Goal: Transaction & Acquisition: Purchase product/service

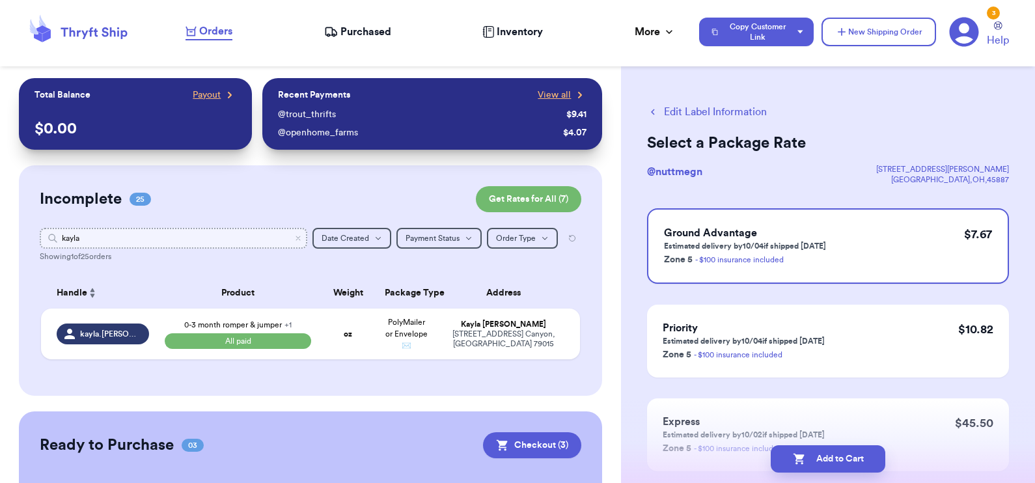
click at [77, 238] on input "kayla" at bounding box center [174, 238] width 268 height 21
type input "joy"
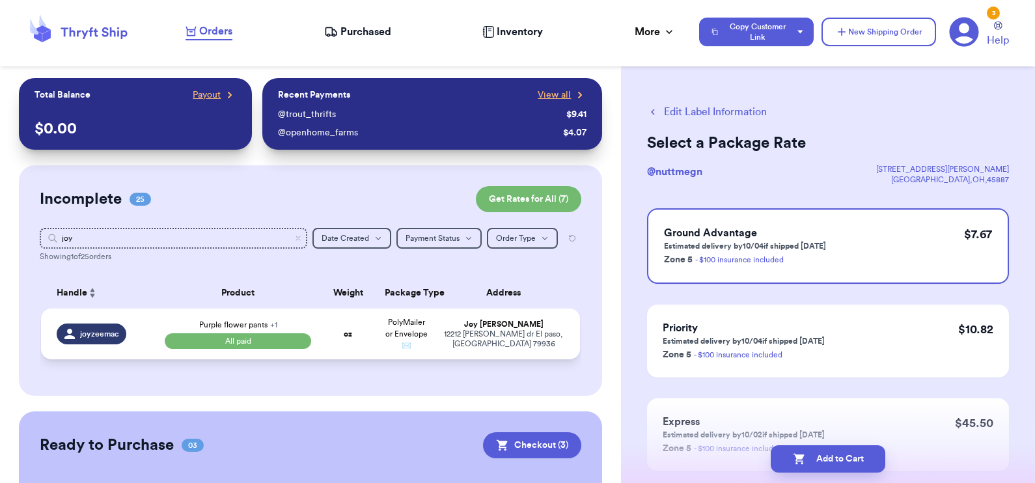
click at [211, 327] on span "Purple flower pants + 1" at bounding box center [238, 325] width 78 height 8
select select "paid"
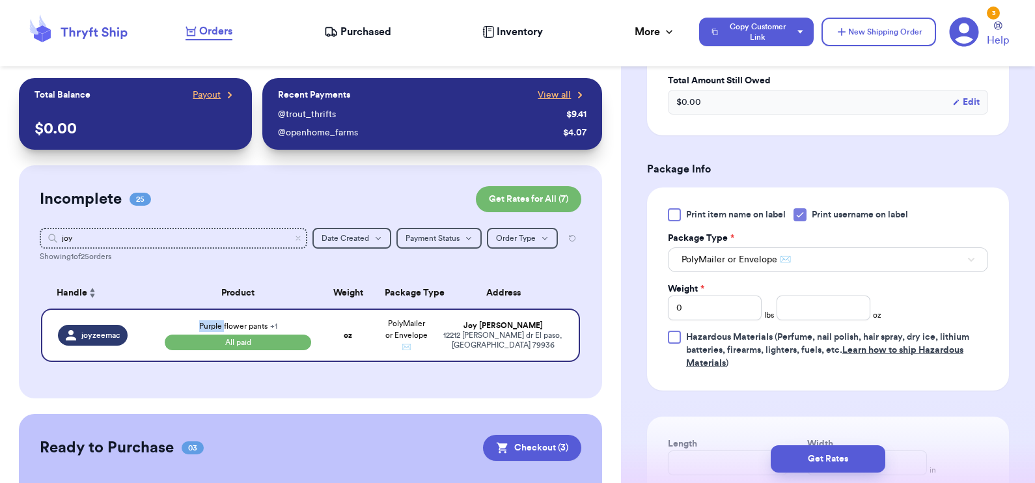
scroll to position [521, 0]
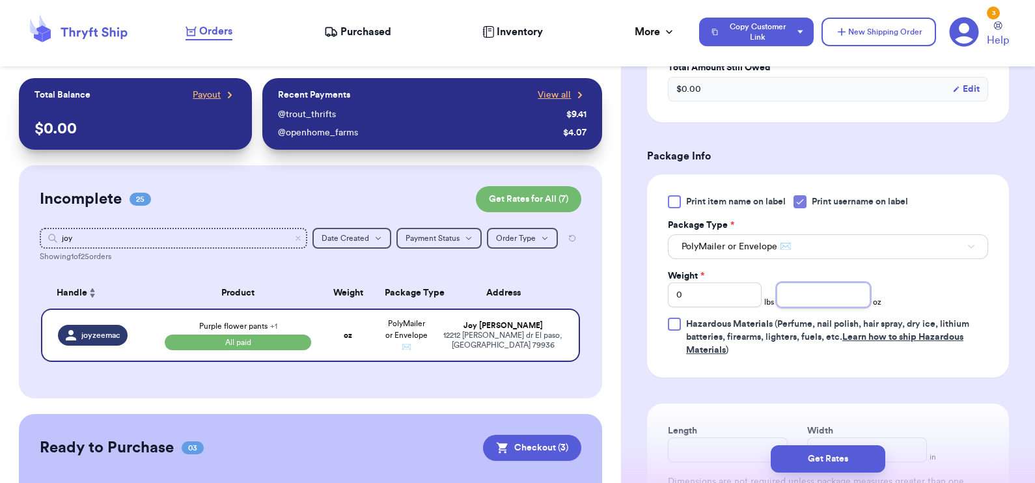
click at [810, 290] on input "number" at bounding box center [824, 295] width 94 height 25
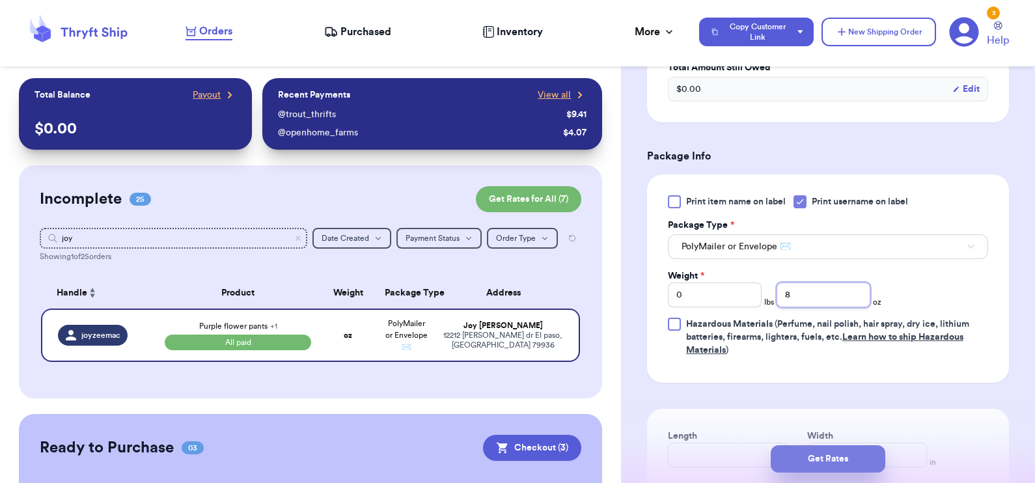
type input "8"
click at [842, 465] on button "Get Rates" at bounding box center [828, 458] width 115 height 27
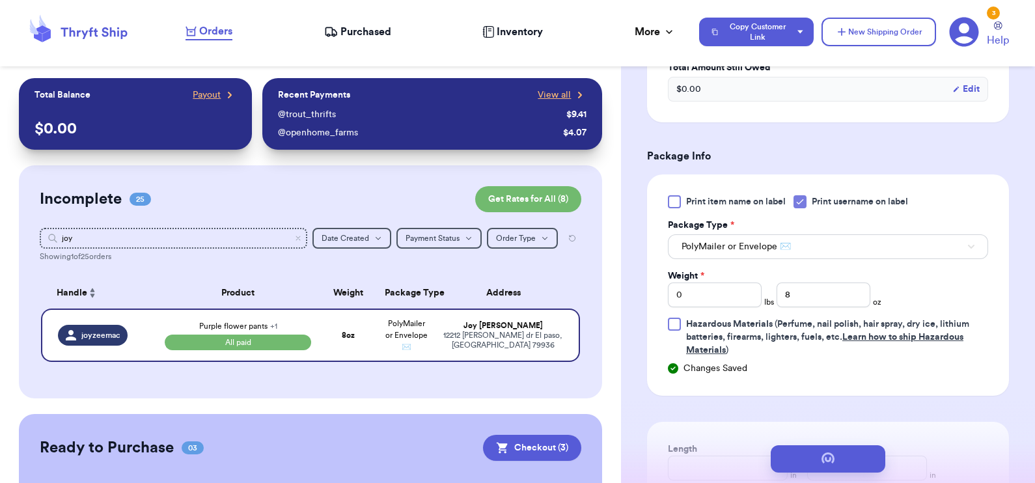
scroll to position [0, 0]
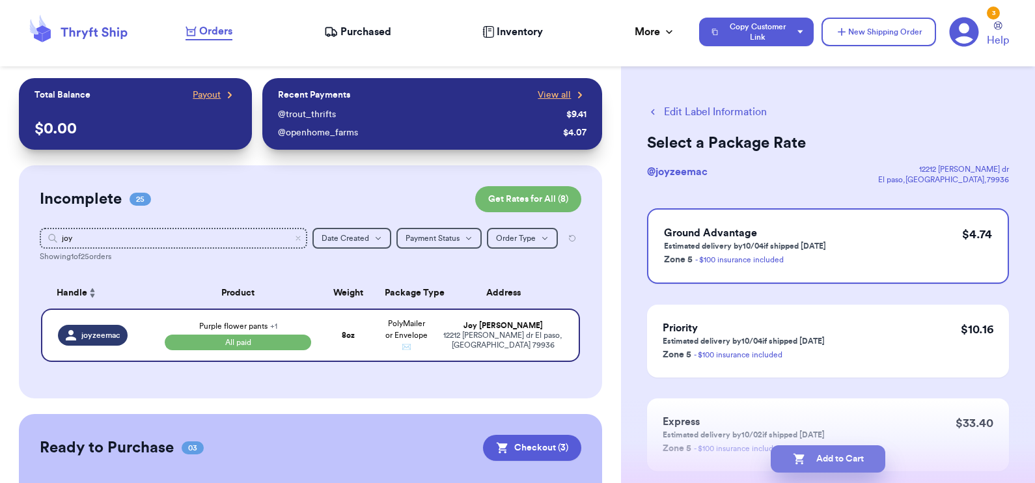
click at [829, 465] on button "Add to Cart" at bounding box center [828, 458] width 115 height 27
checkbox input "true"
